Goal: Check status: Check status

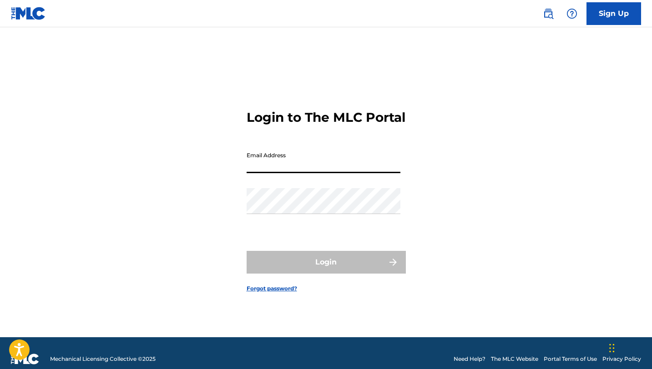
click at [307, 173] on input "Email Address" at bounding box center [323, 160] width 154 height 26
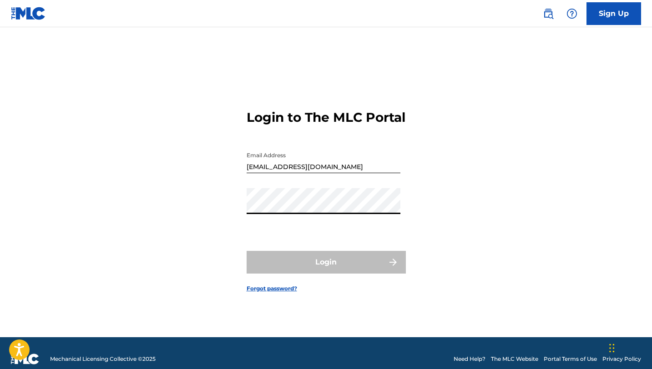
type input "[EMAIL_ADDRESS][DOMAIN_NAME]"
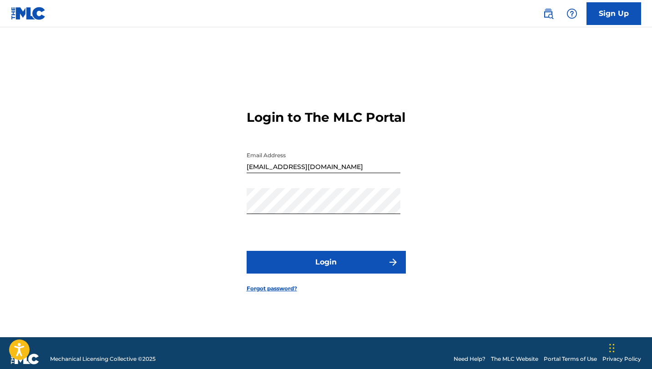
click at [294, 261] on button "Login" at bounding box center [325, 262] width 159 height 23
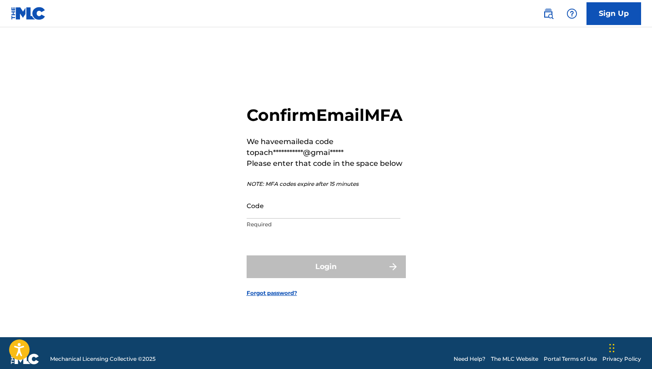
click at [290, 219] on input "Code" at bounding box center [323, 206] width 154 height 26
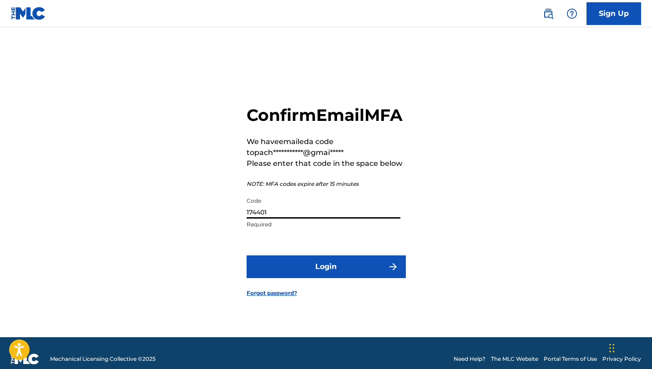
type input "174401"
click at [347, 276] on button "Login" at bounding box center [325, 267] width 159 height 23
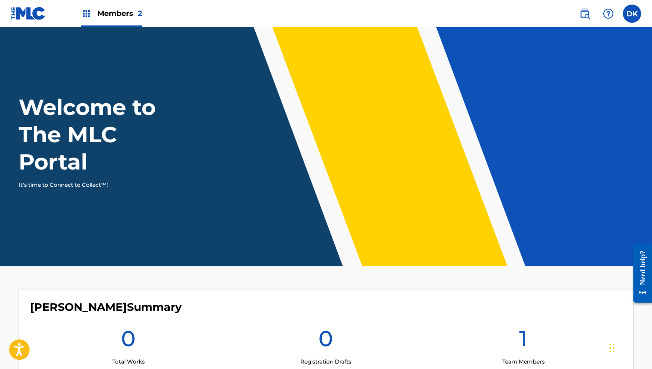
click at [83, 15] on img at bounding box center [86, 13] width 11 height 11
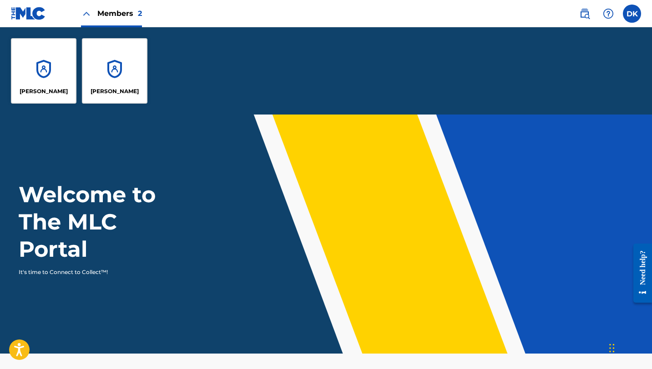
click at [45, 91] on p "[PERSON_NAME]" at bounding box center [44, 91] width 48 height 8
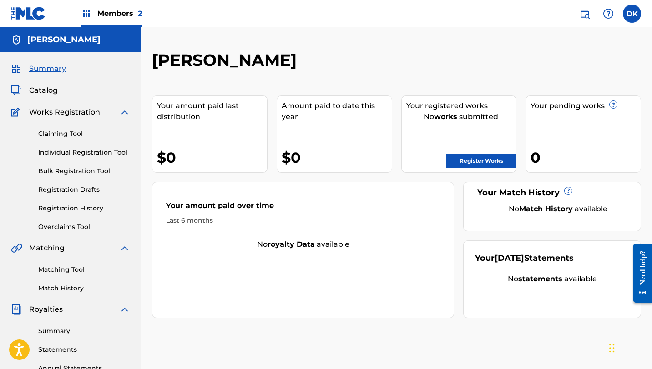
click at [466, 164] on link "Register Works" at bounding box center [481, 161] width 70 height 14
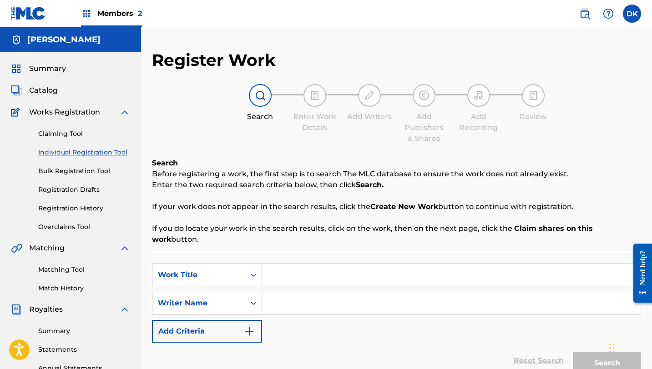
scroll to position [27, 0]
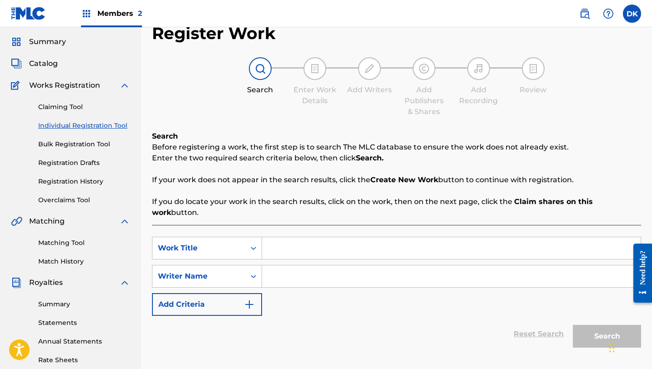
click at [80, 180] on link "Registration History" at bounding box center [84, 182] width 92 height 10
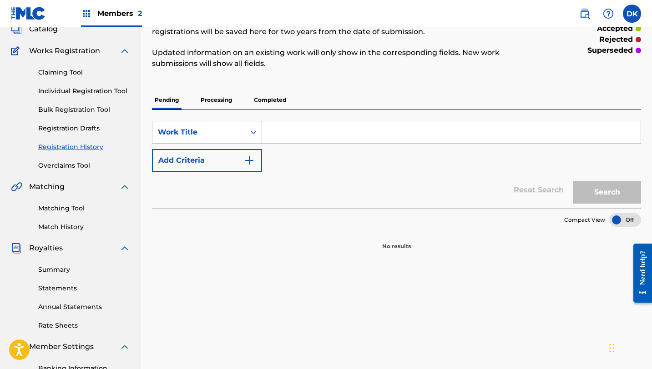
scroll to position [59, 0]
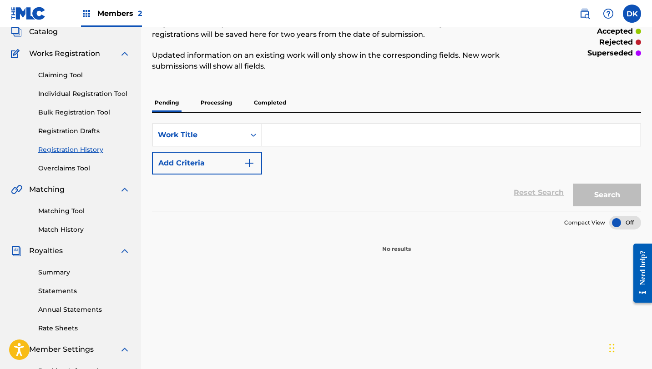
click at [336, 137] on input "Search Form" at bounding box center [451, 135] width 378 height 22
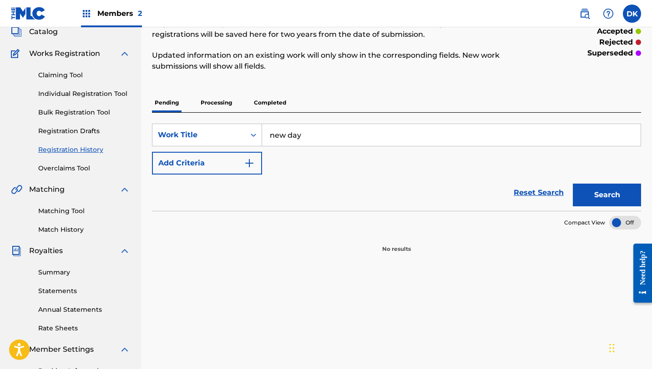
type input "new day"
click at [572, 184] on button "Search" at bounding box center [606, 195] width 68 height 23
click at [219, 104] on p "Processing" at bounding box center [216, 102] width 37 height 19
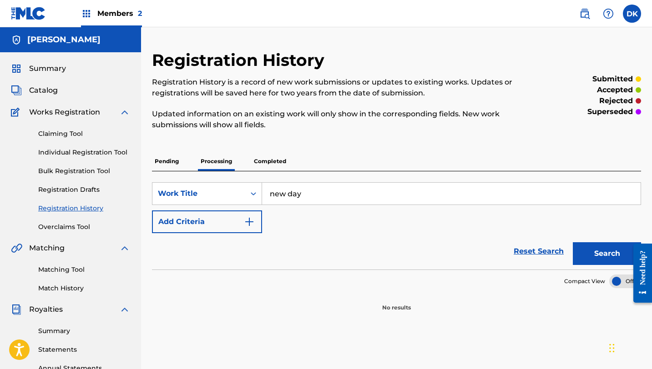
click at [273, 166] on p "Completed" at bounding box center [270, 161] width 38 height 19
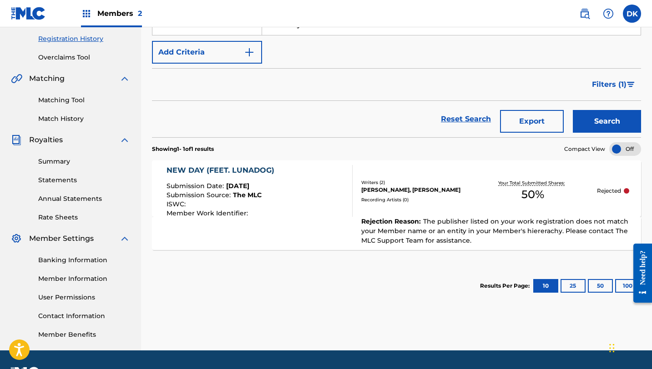
scroll to position [171, 0]
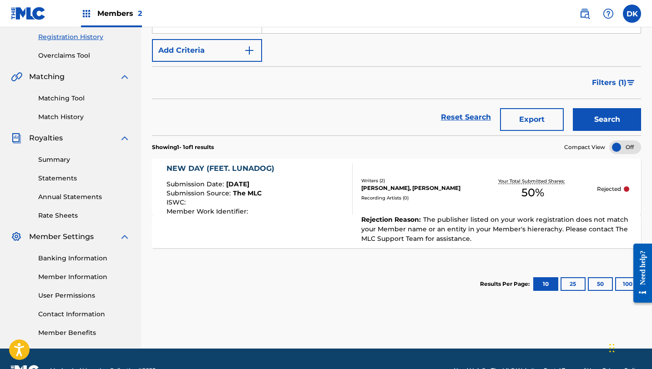
click at [447, 216] on span "The publisher listed on your work registration does not match your Member name …" at bounding box center [494, 229] width 267 height 27
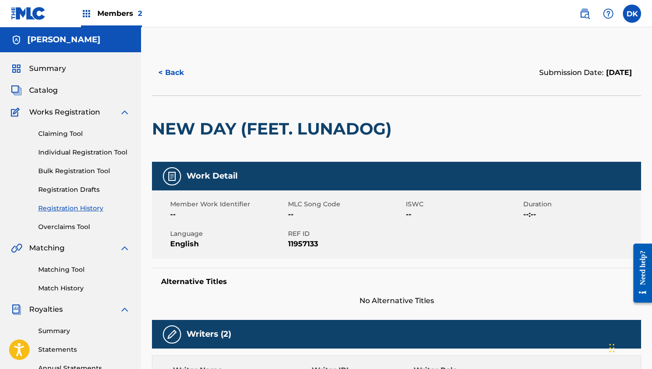
click at [173, 71] on button "< Back" at bounding box center [179, 72] width 55 height 23
